Goal: Use online tool/utility: Utilize a website feature to perform a specific function

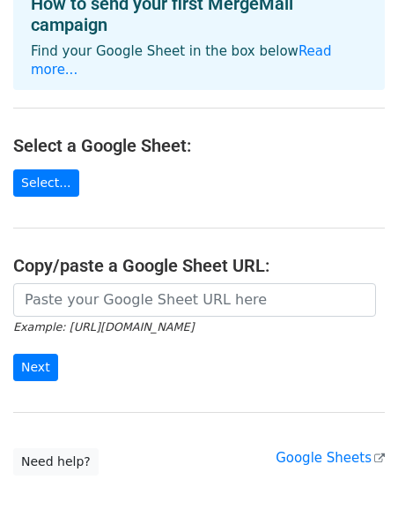
scroll to position [117, 0]
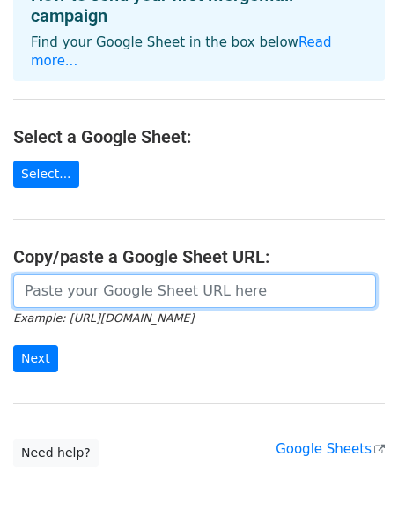
click at [90, 274] on input "url" at bounding box center [194, 290] width 363 height 33
paste input "[URL][DOMAIN_NAME]"
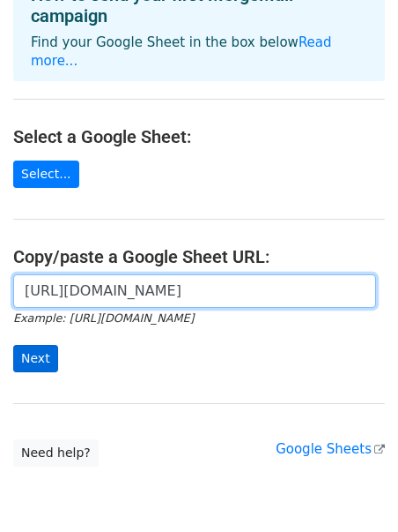
type input "[URL][DOMAIN_NAME]"
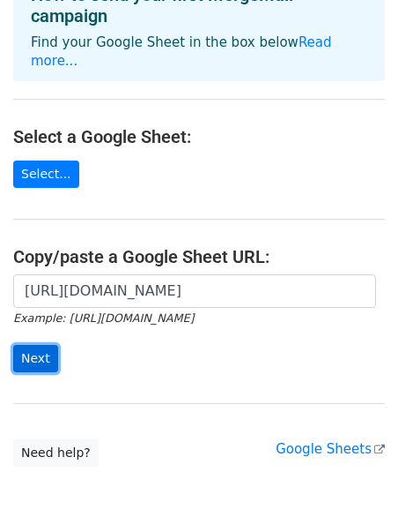
scroll to position [0, 0]
click at [42, 345] on input "Next" at bounding box center [35, 358] width 45 height 27
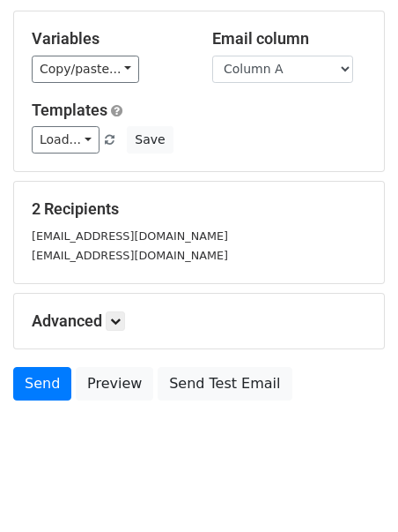
scroll to position [173, 0]
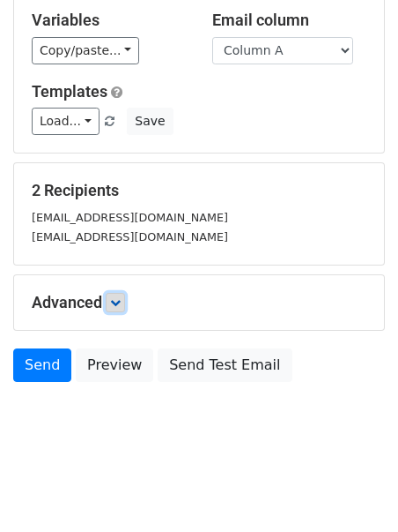
click at [125, 301] on link at bounding box center [115, 302] width 19 height 19
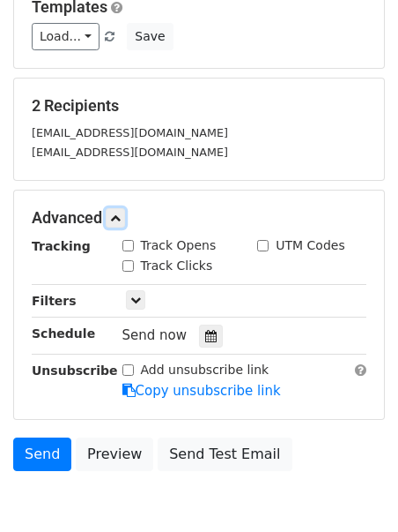
scroll to position [0, 0]
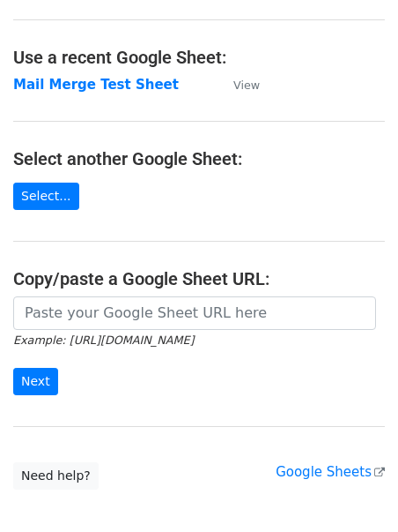
scroll to position [77, 0]
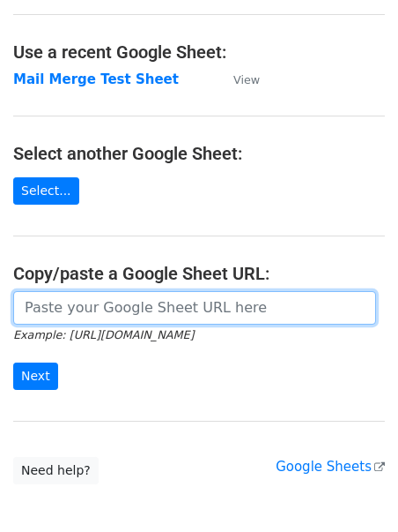
click at [113, 317] on input "url" at bounding box center [194, 307] width 363 height 33
paste input "https://chromewebstore.google.com/detail/mergemail/plbgdpcficmecmpjceogkfmdgfdj…"
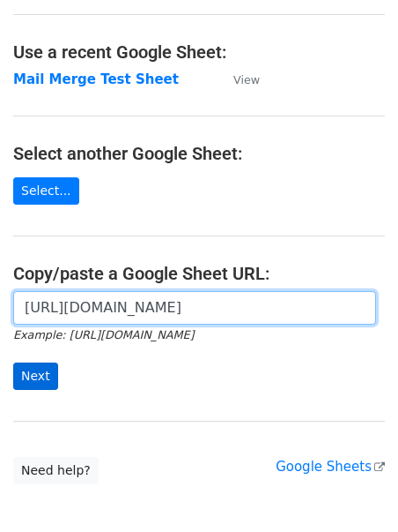
type input "https://chromewebstore.google.com/detail/mergemail/plbgdpcficmecmpjceogkfmdgfdj…"
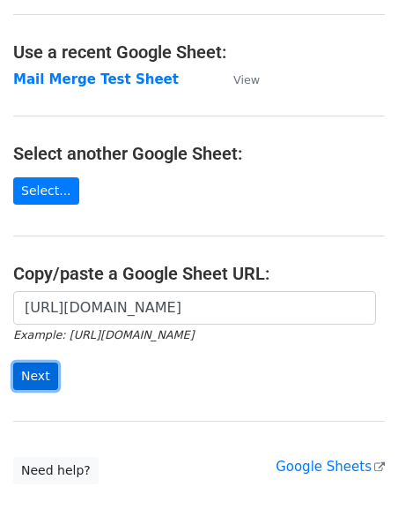
click at [41, 374] on input "Next" at bounding box center [35, 375] width 45 height 27
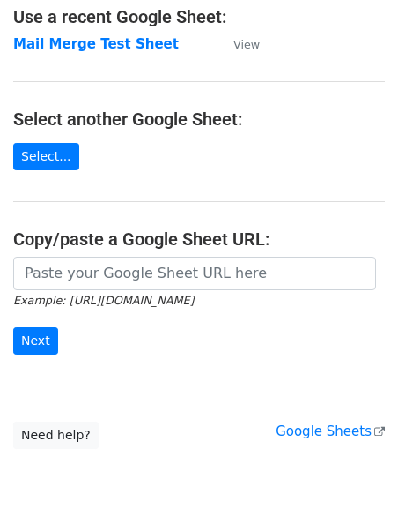
scroll to position [188, 0]
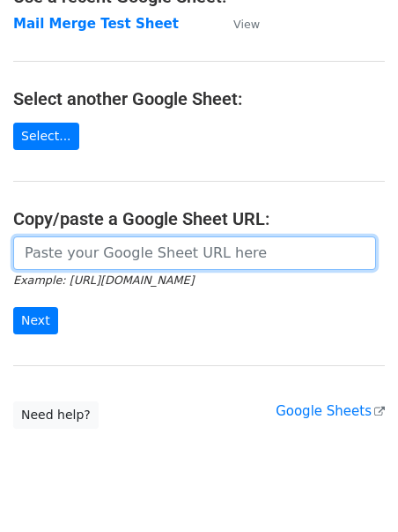
click at [78, 254] on input "url" at bounding box center [194, 252] width 363 height 33
paste input "[URL][DOMAIN_NAME]"
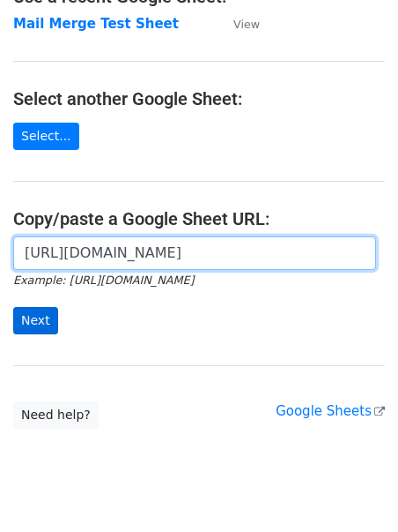
type input "[URL][DOMAIN_NAME]"
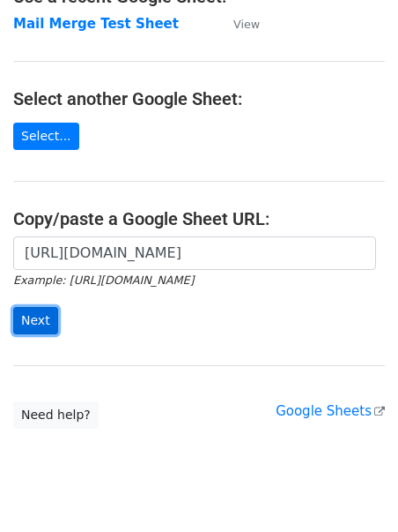
click at [26, 324] on input "Next" at bounding box center [35, 320] width 45 height 27
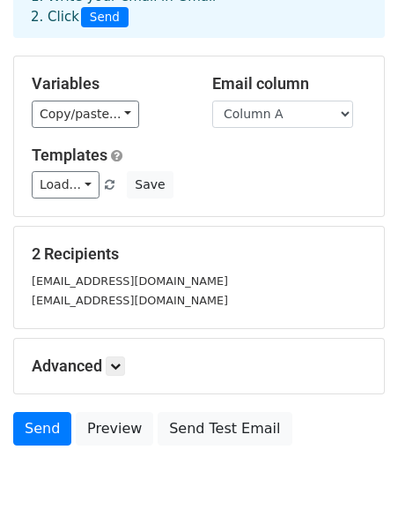
scroll to position [173, 0]
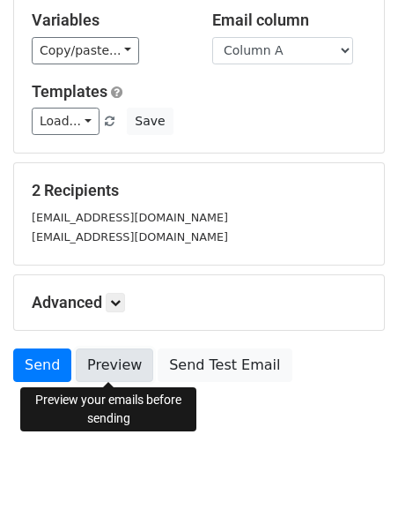
click at [111, 374] on link "Preview" at bounding box center [115, 364] width 78 height 33
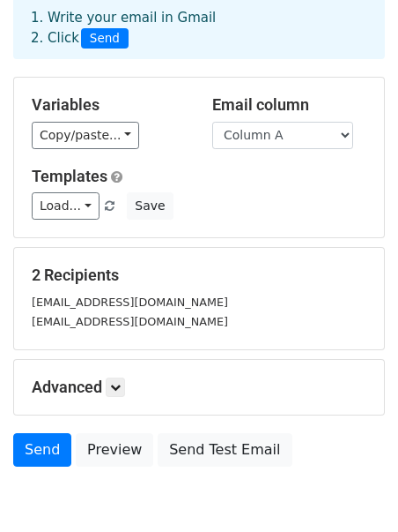
scroll to position [0, 0]
